Goal: Task Accomplishment & Management: Use online tool/utility

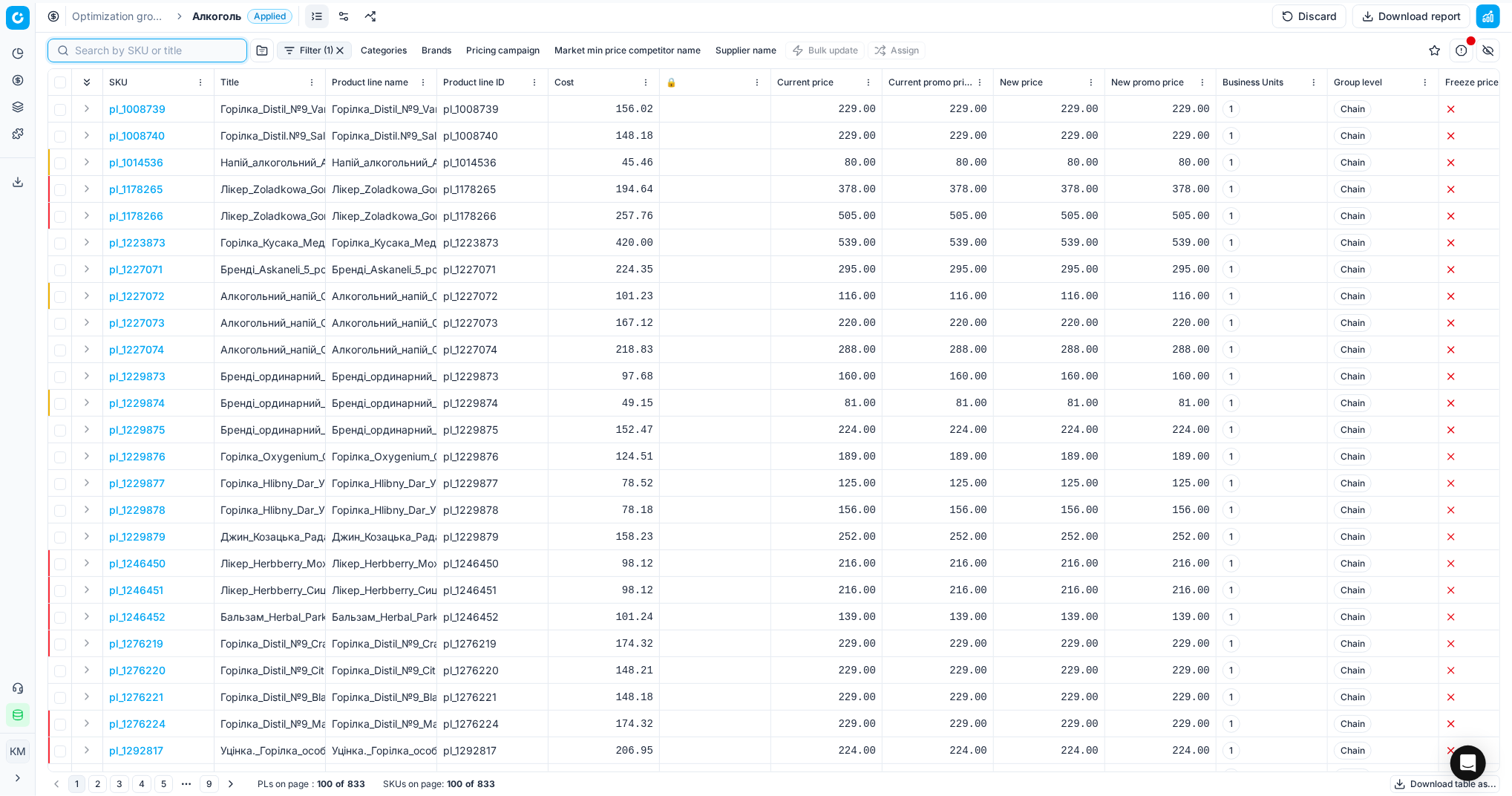
click at [101, 52] on input at bounding box center [156, 50] width 163 height 15
paste input "501957"
type input "501957"
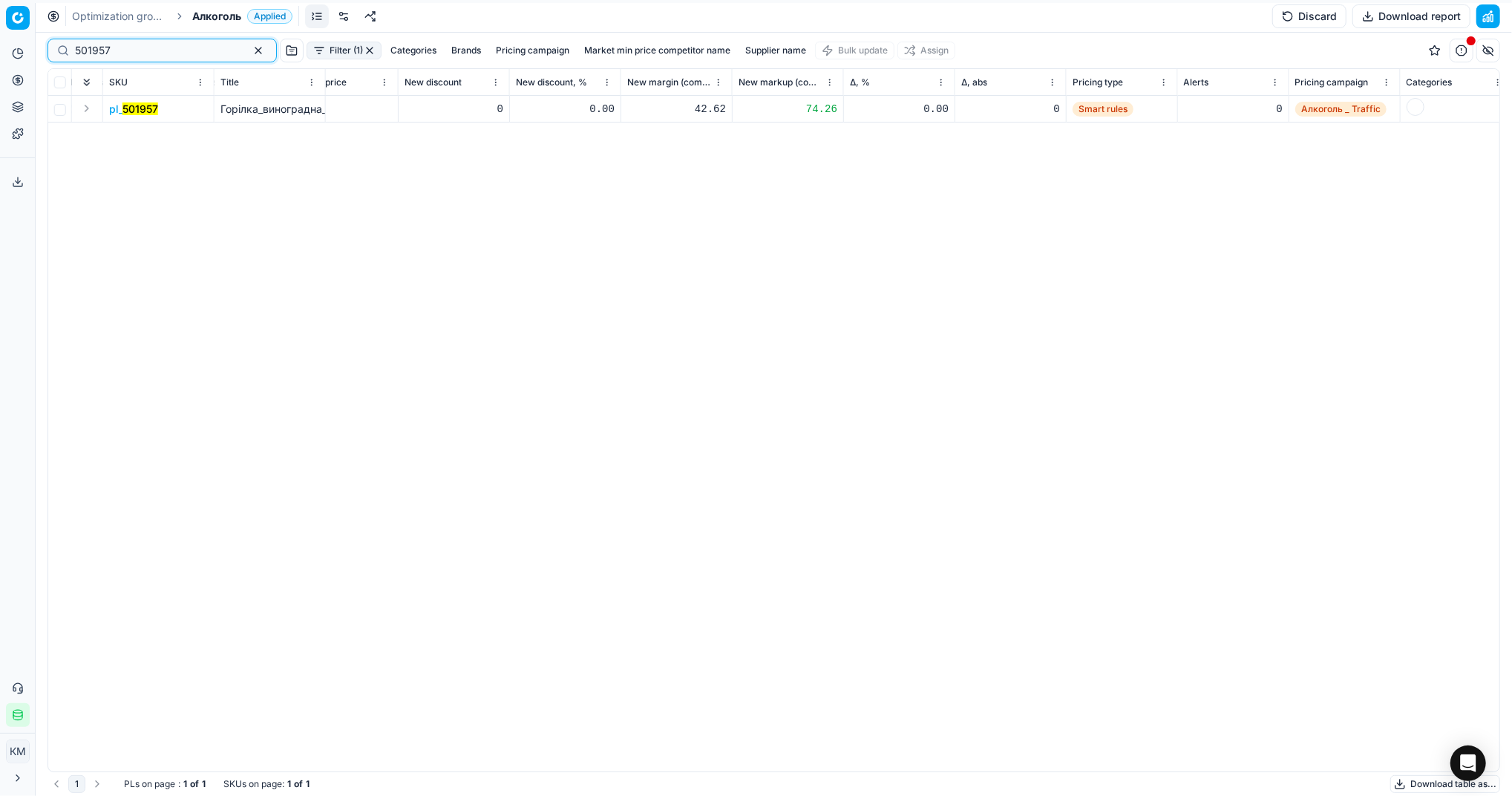
scroll to position [0, 1146]
drag, startPoint x: 236, startPoint y: 48, endPoint x: 326, endPoint y: 76, distance: 94.3
click at [249, 49] on button "button" at bounding box center [258, 50] width 18 height 18
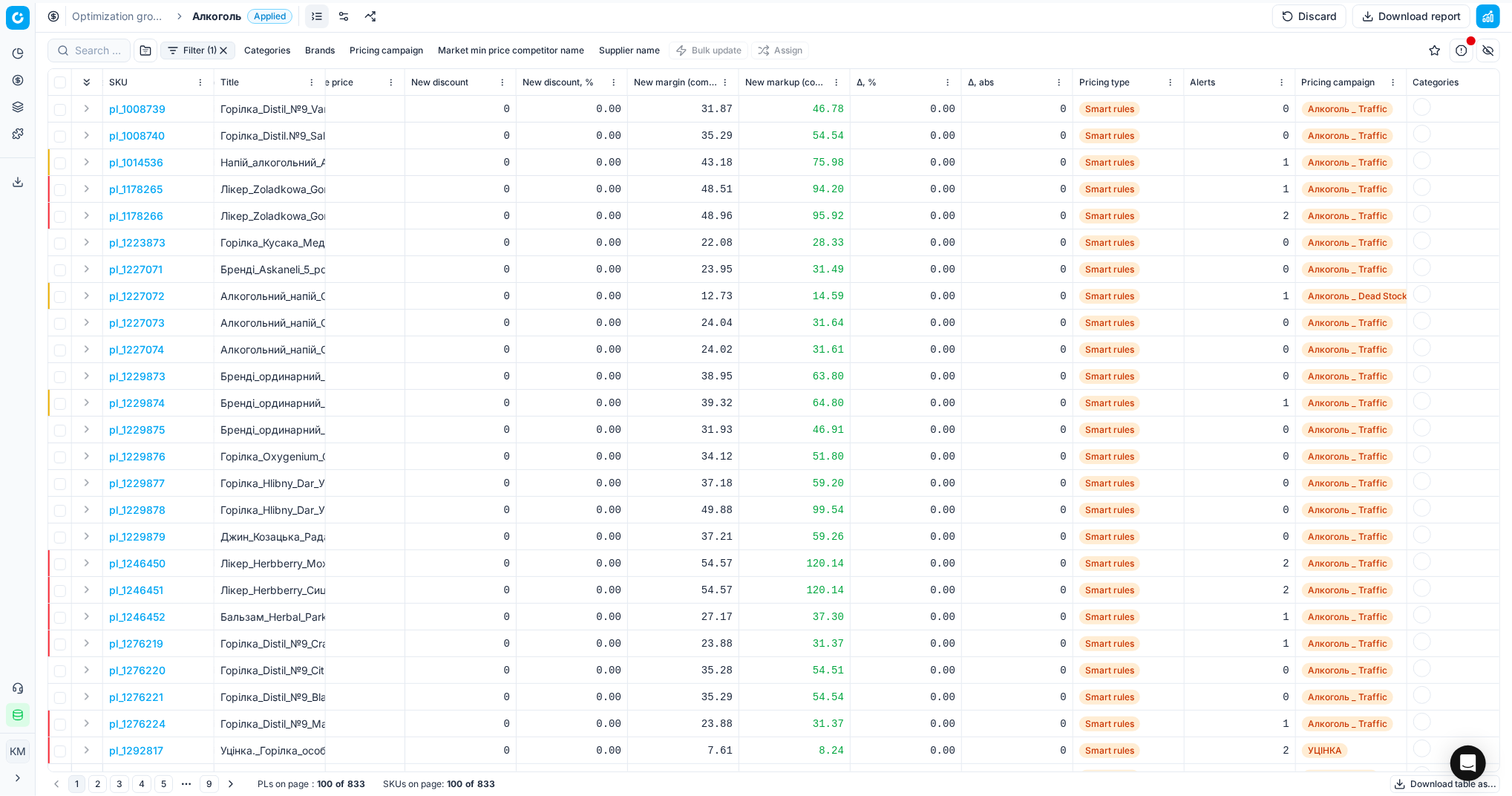
click at [1407, 782] on button "Download table as..." at bounding box center [1445, 784] width 110 height 18
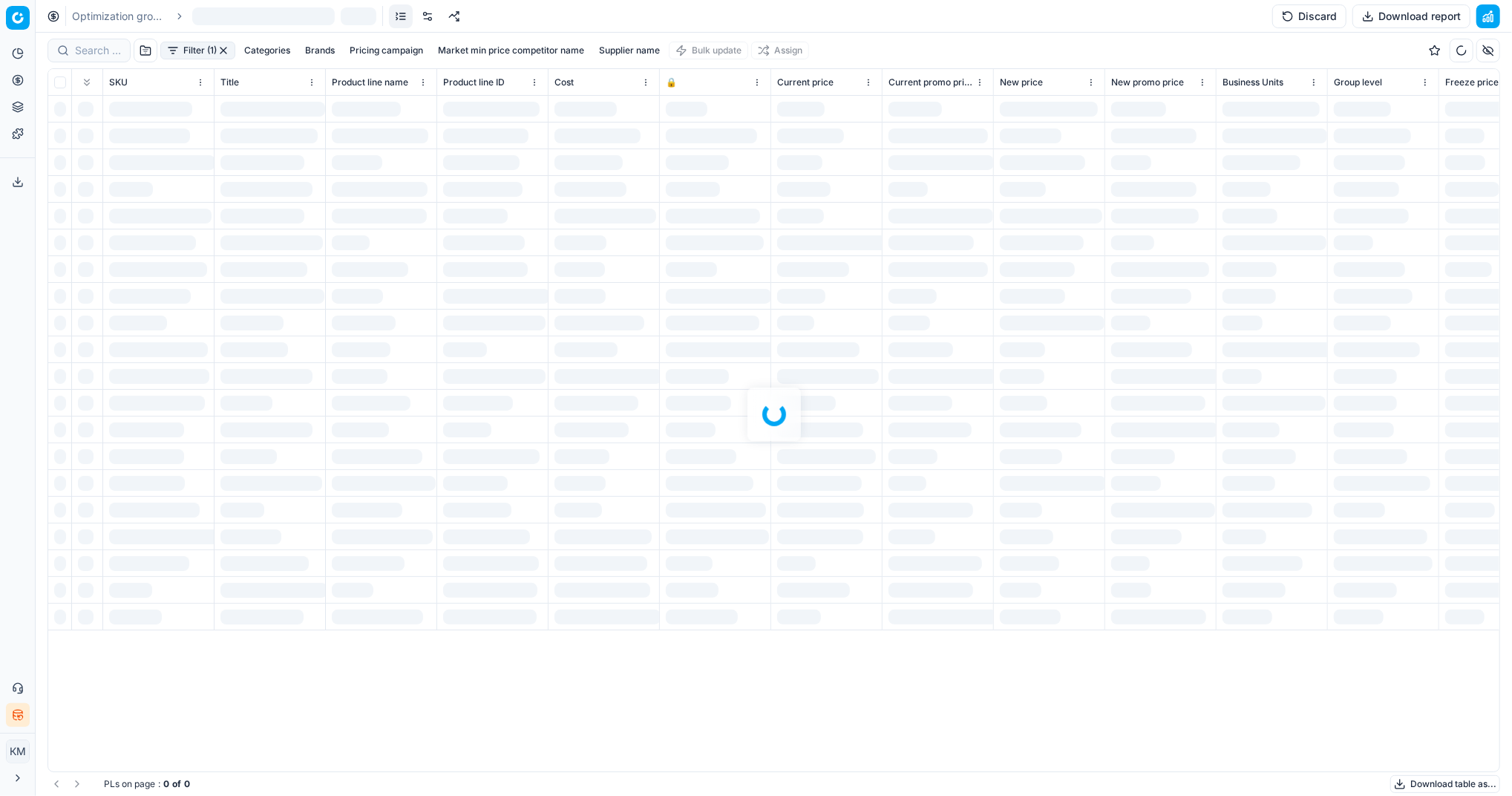
click at [314, 745] on div at bounding box center [773, 414] width 1477 height 763
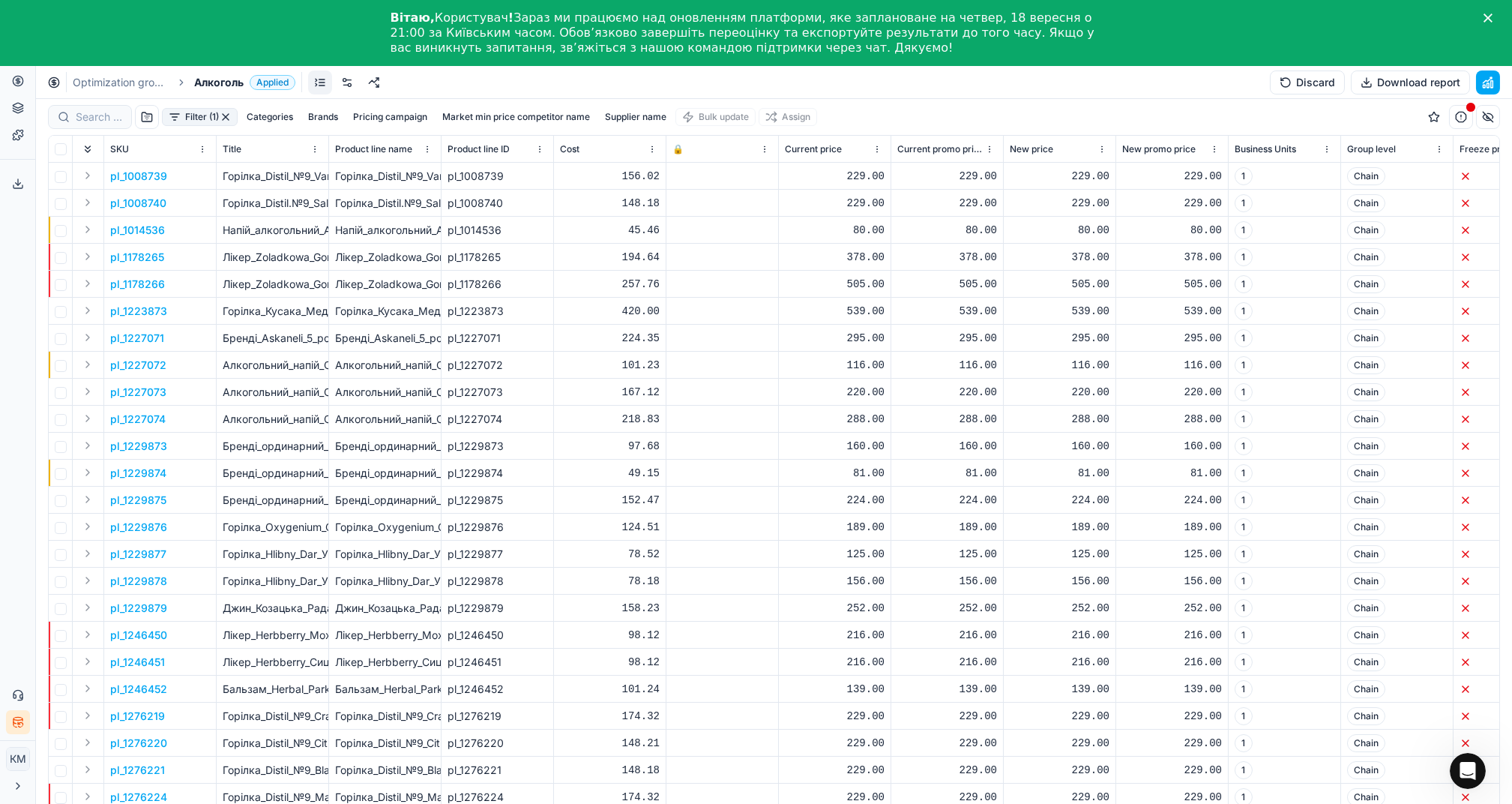
click at [1498, 15] on div "Вітаю, Користувач ! Зараз ми працюємо над оновленням платформи, яке заплановане…" at bounding box center [756, 33] width 1512 height 54
click at [1493, 15] on icon "Close" at bounding box center [1488, 18] width 9 height 9
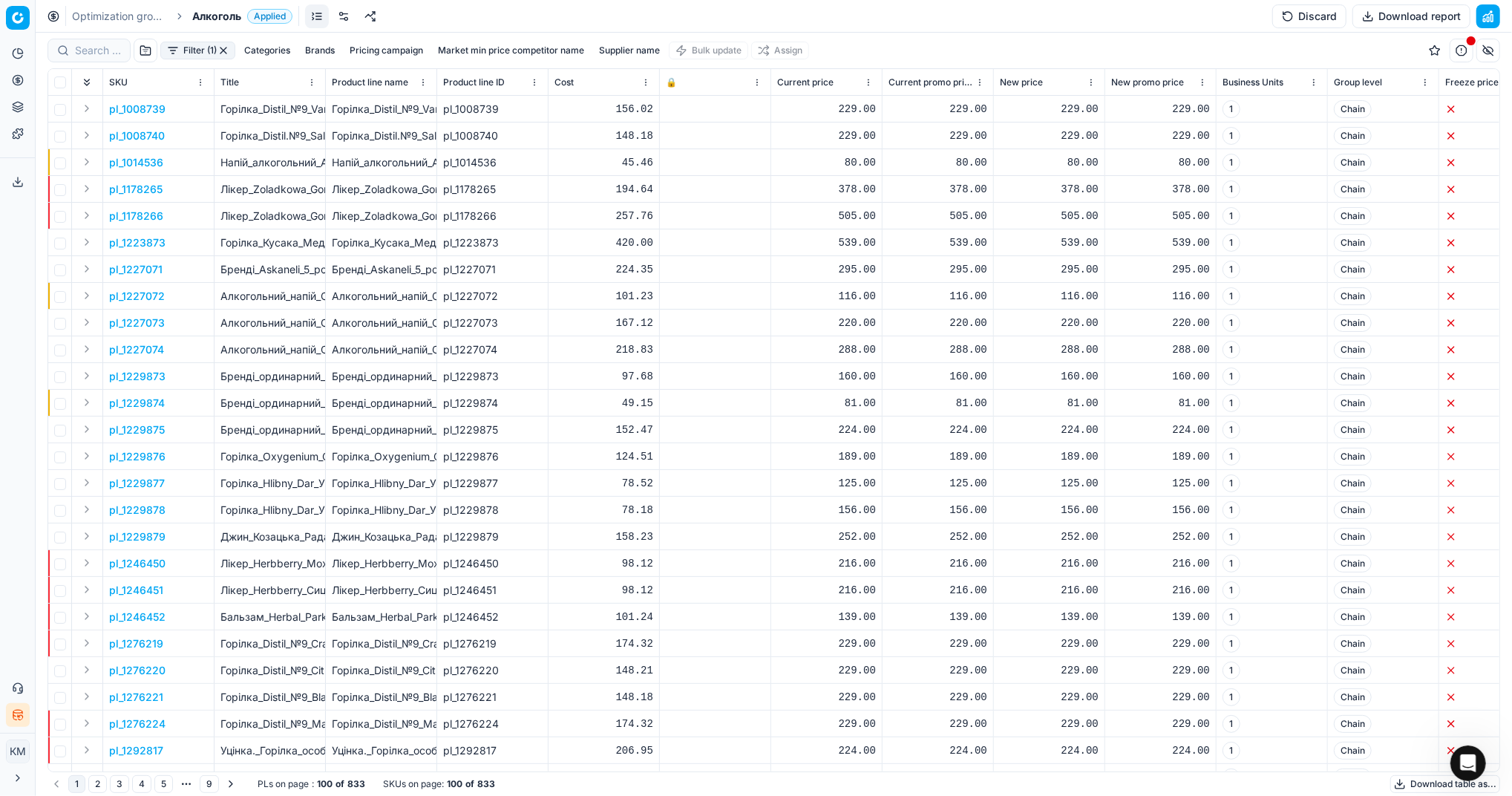
click at [1434, 783] on button "Download table as..." at bounding box center [1445, 784] width 110 height 18
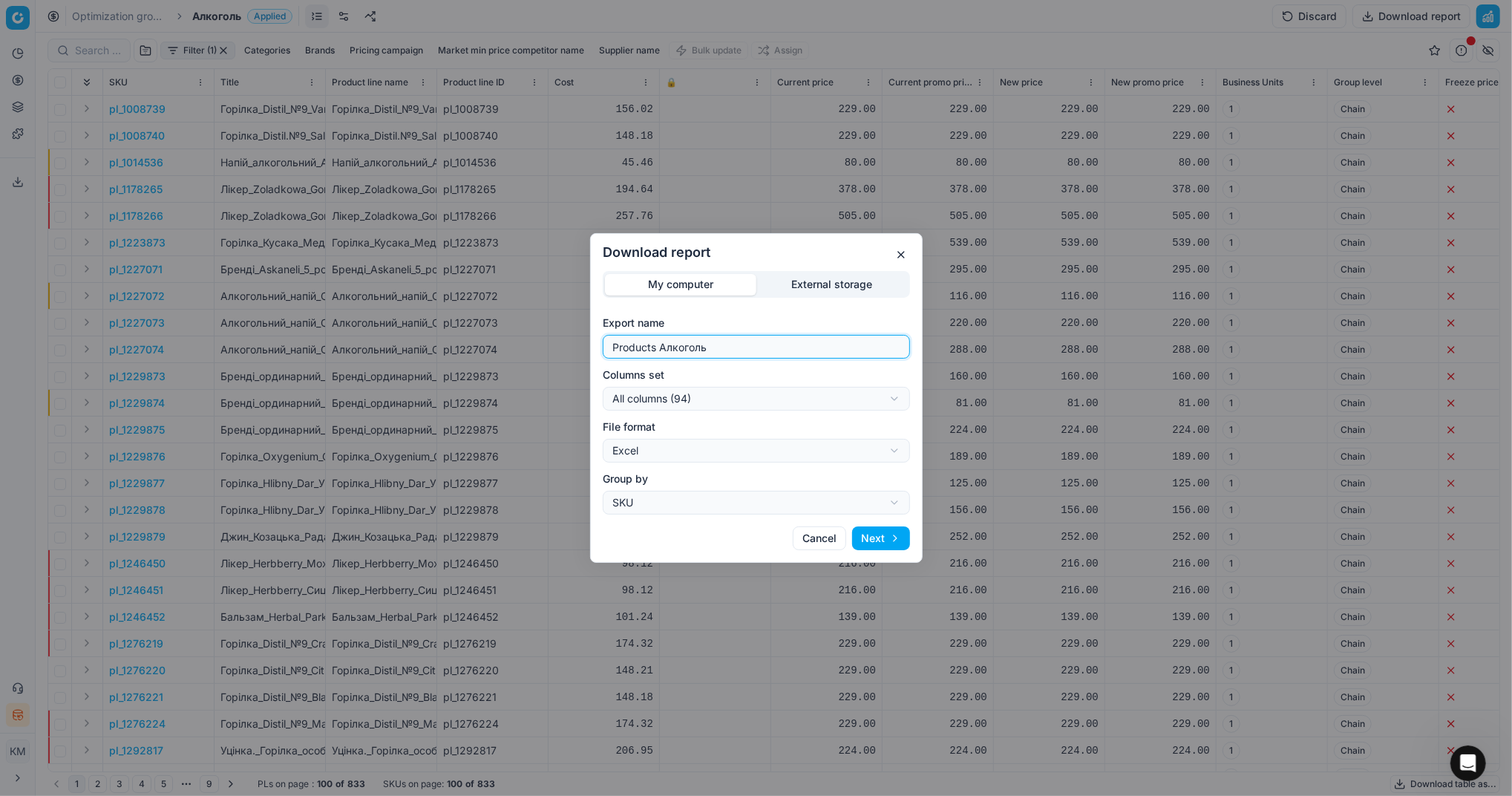
drag, startPoint x: 780, startPoint y: 345, endPoint x: 464, endPoint y: 335, distance: 316.2
click at [464, 335] on div "Download report My computer External storage Export name Products Алкоголь Colu…" at bounding box center [756, 398] width 1512 height 796
type input "Компетера 10.09.2025"
click at [894, 542] on button "Next" at bounding box center [881, 538] width 58 height 24
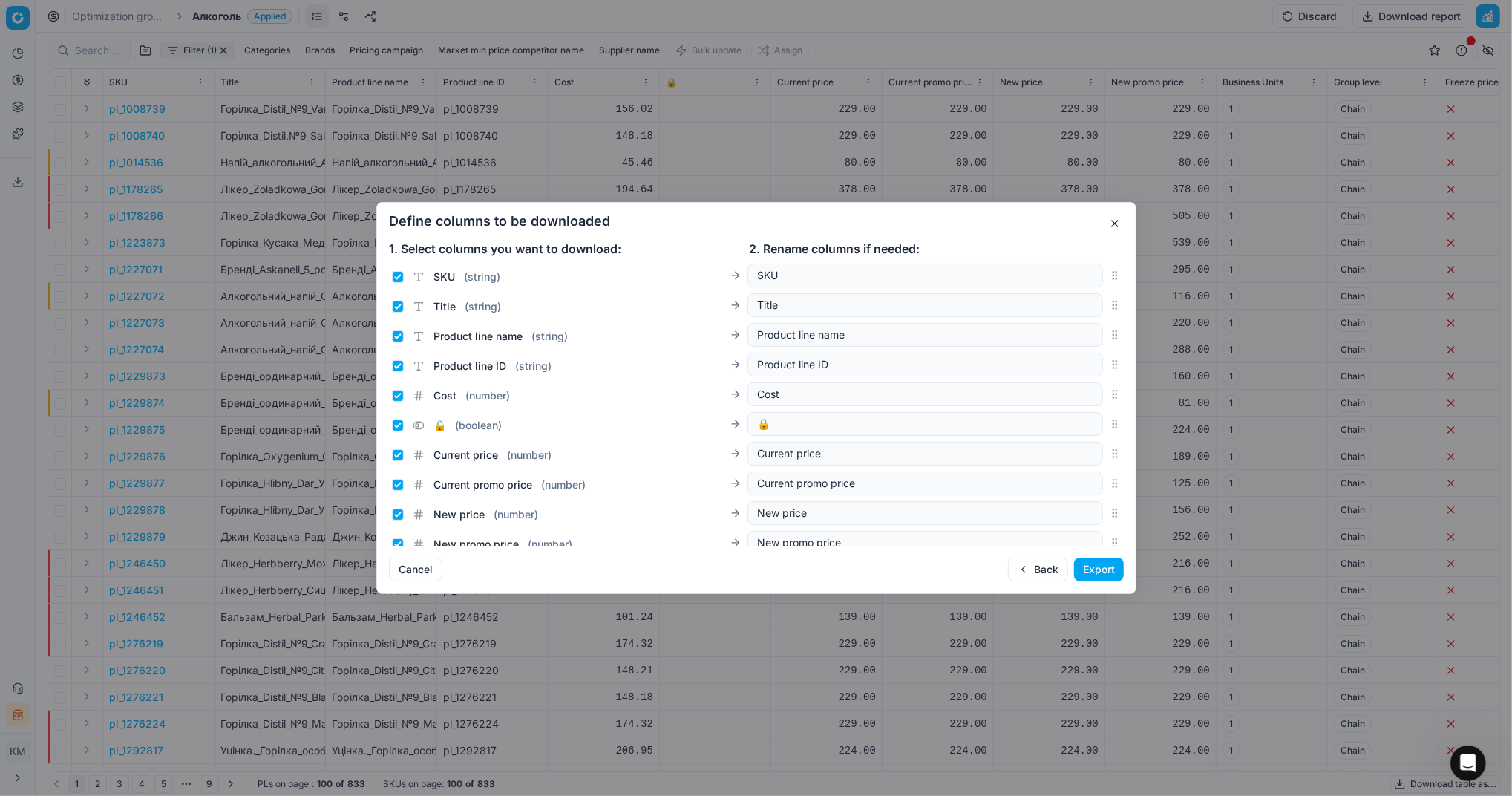
click at [1082, 564] on button "Export" at bounding box center [1099, 569] width 49 height 24
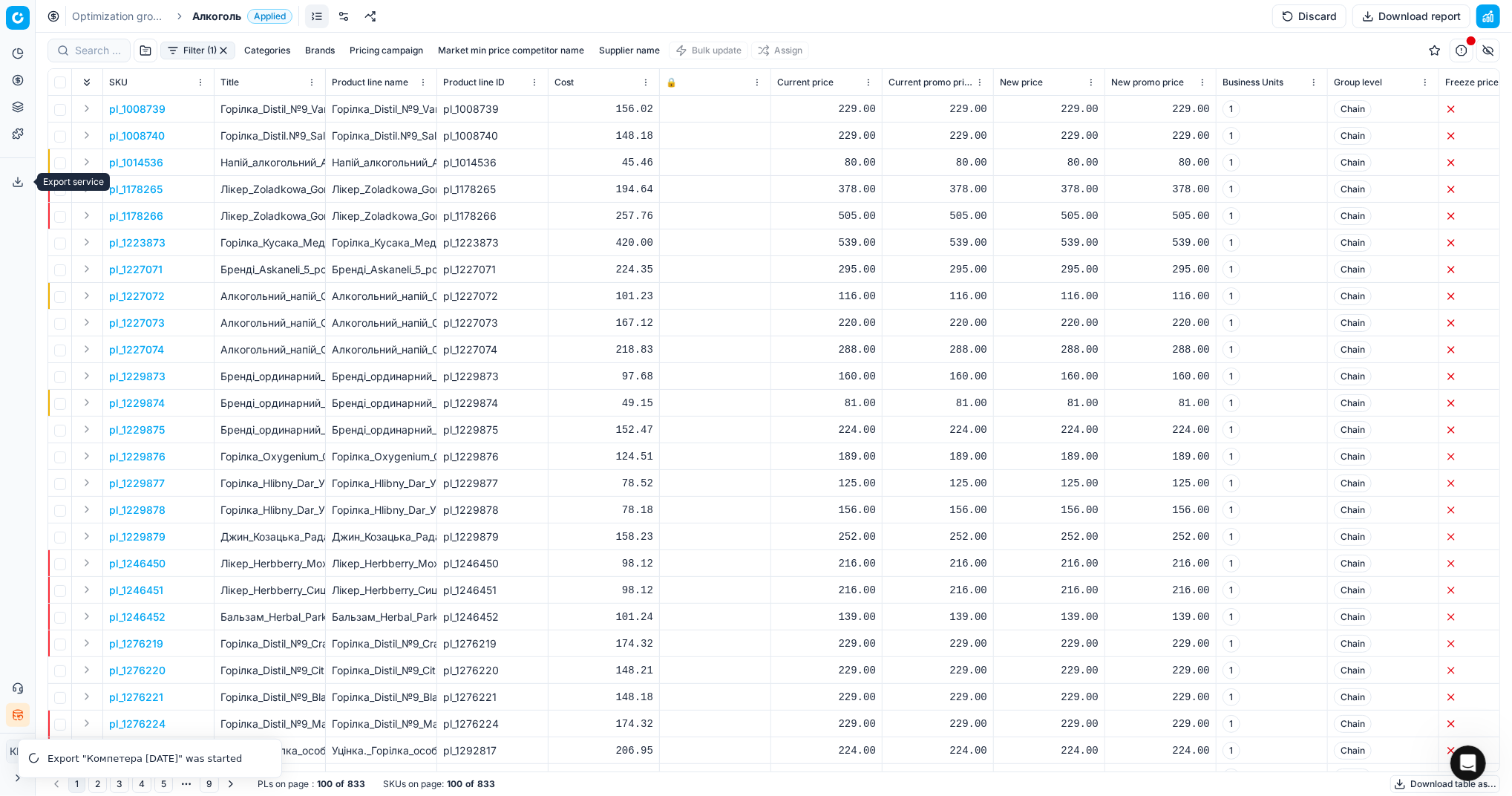
click at [13, 186] on icon at bounding box center [18, 184] width 9 height 3
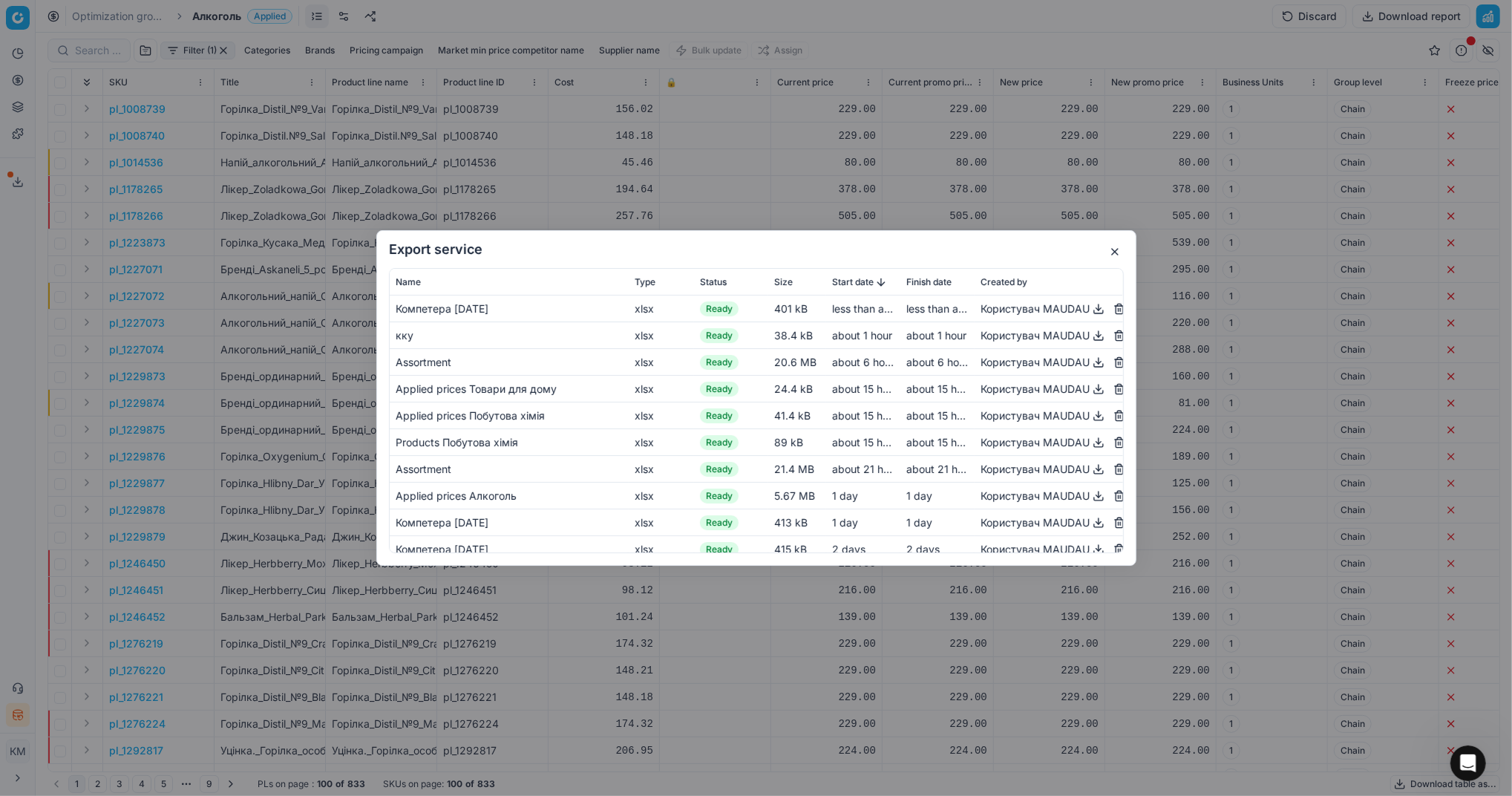
click at [1090, 311] on button "button" at bounding box center [1099, 309] width 18 height 18
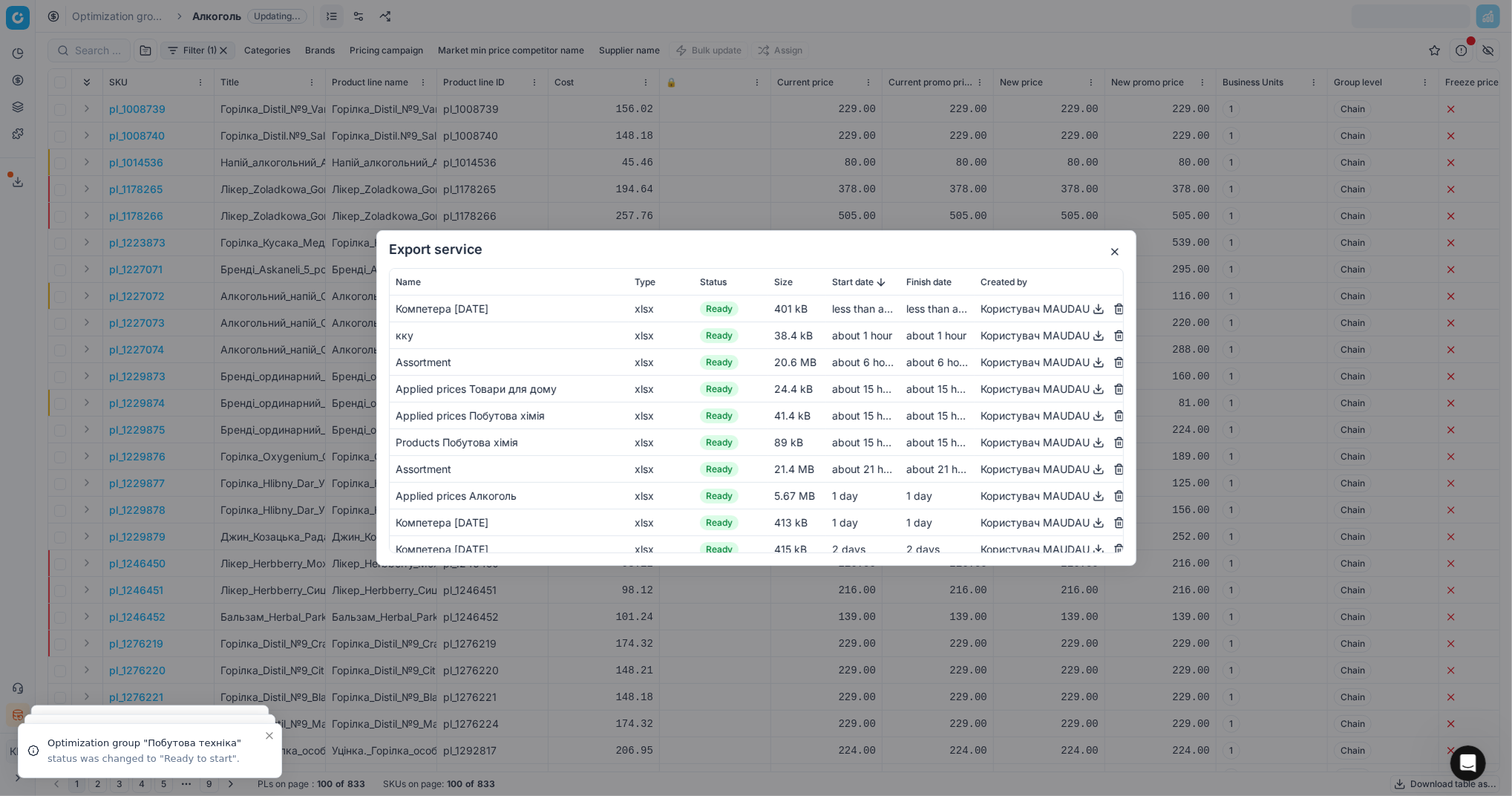
drag, startPoint x: 489, startPoint y: 185, endPoint x: 447, endPoint y: 87, distance: 106.6
click at [489, 185] on div "Export service Name Type Status Size Start date Finish date Created by Компетер…" at bounding box center [756, 398] width 1512 height 796
